Goal: Task Accomplishment & Management: Manage account settings

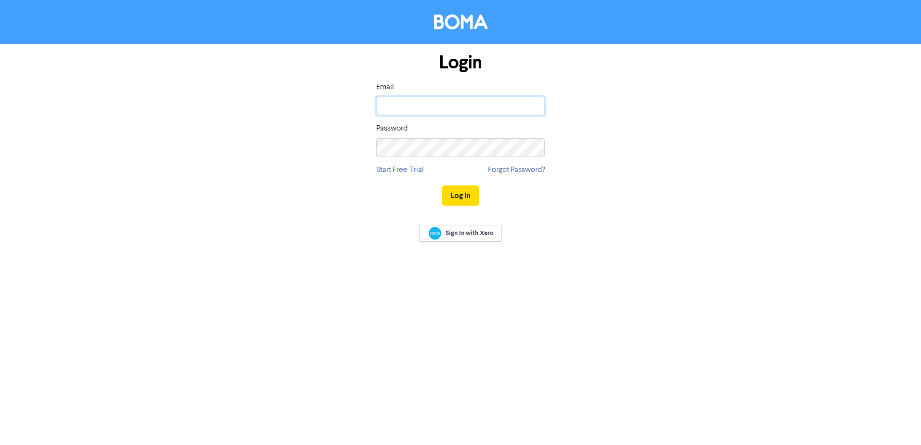
click at [488, 112] on input "email" at bounding box center [460, 106] width 169 height 18
type input "[PERSON_NAME][EMAIL_ADDRESS][DOMAIN_NAME]"
click at [462, 196] on button "Log In" at bounding box center [460, 196] width 37 height 20
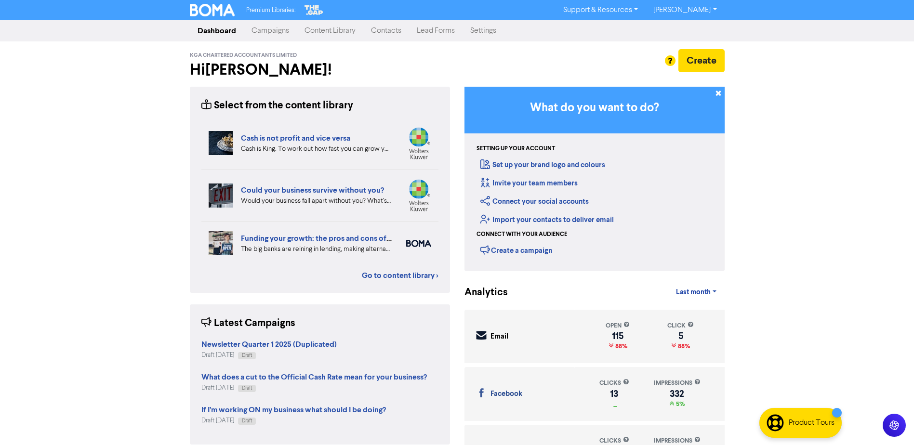
click at [480, 30] on link "Settings" at bounding box center [483, 30] width 41 height 19
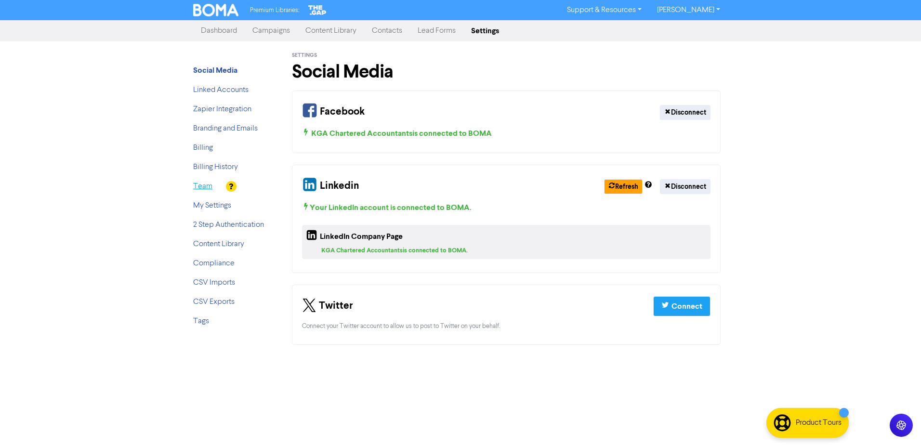
click at [208, 187] on link "Team" at bounding box center [202, 187] width 19 height 8
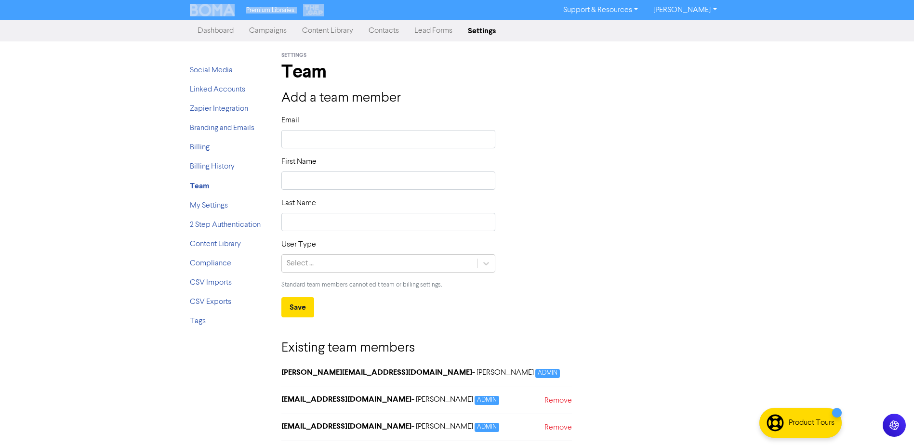
drag, startPoint x: 564, startPoint y: 2, endPoint x: 220, endPoint y: 6, distance: 343.6
click at [220, 6] on div "Premium Libraries: Support & Resources Video Tutorials FAQ & Guides Marketing E…" at bounding box center [457, 9] width 549 height 15
click at [613, 82] on h1 "Team" at bounding box center [502, 72] width 443 height 22
